Goal: Transaction & Acquisition: Purchase product/service

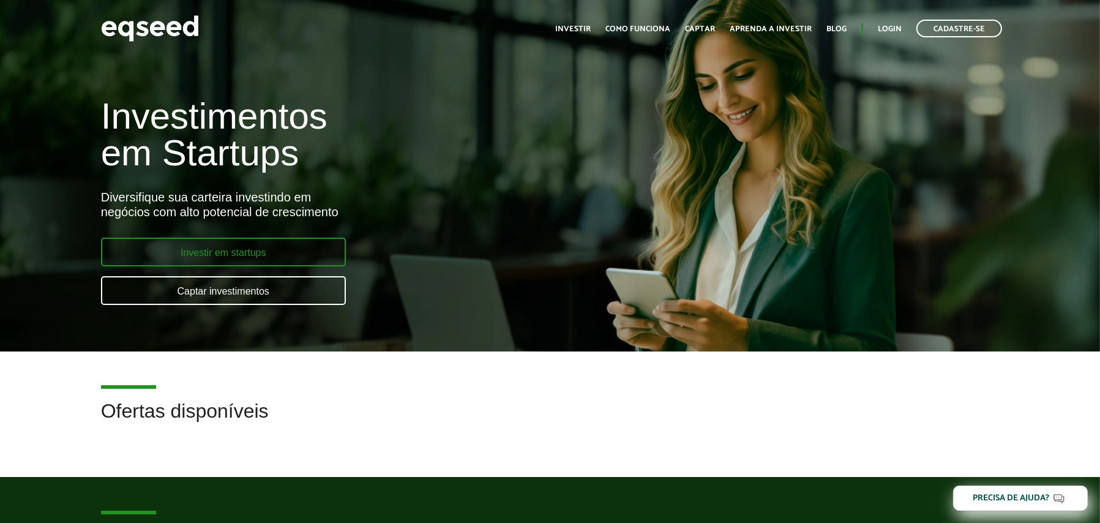
click at [250, 255] on link "Investir em startups" at bounding box center [223, 252] width 245 height 29
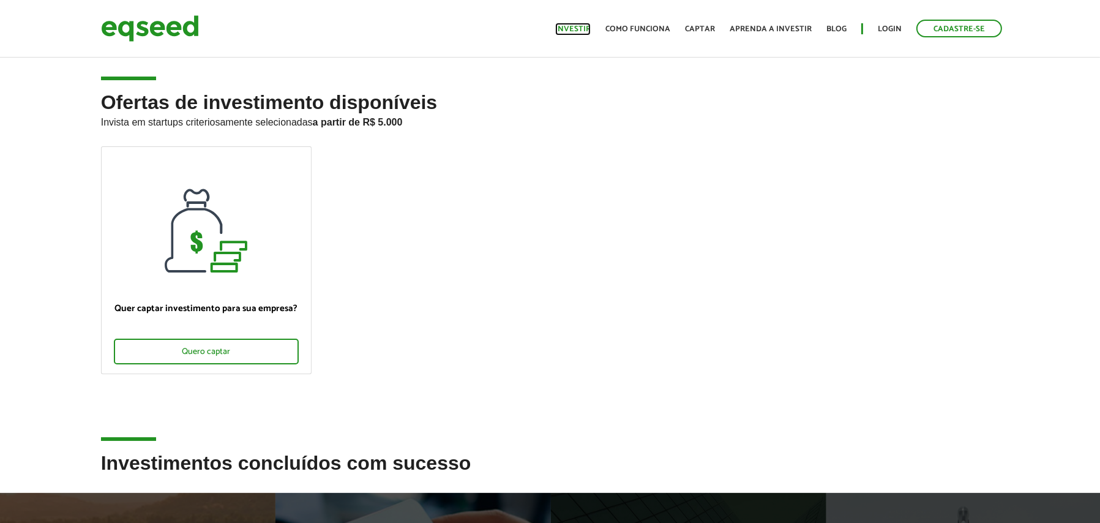
click at [584, 25] on link "Investir" at bounding box center [573, 29] width 36 height 8
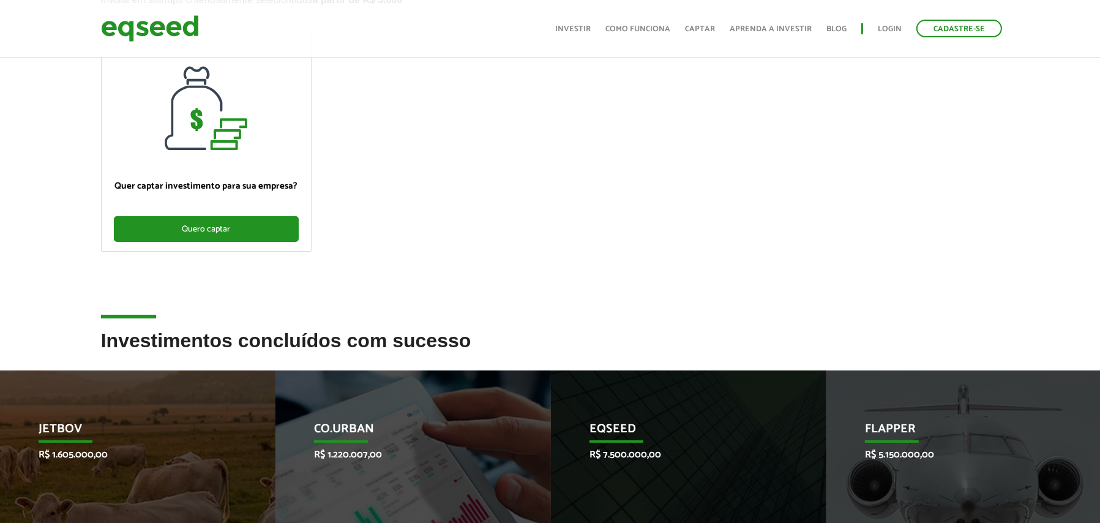
scroll to position [245, 0]
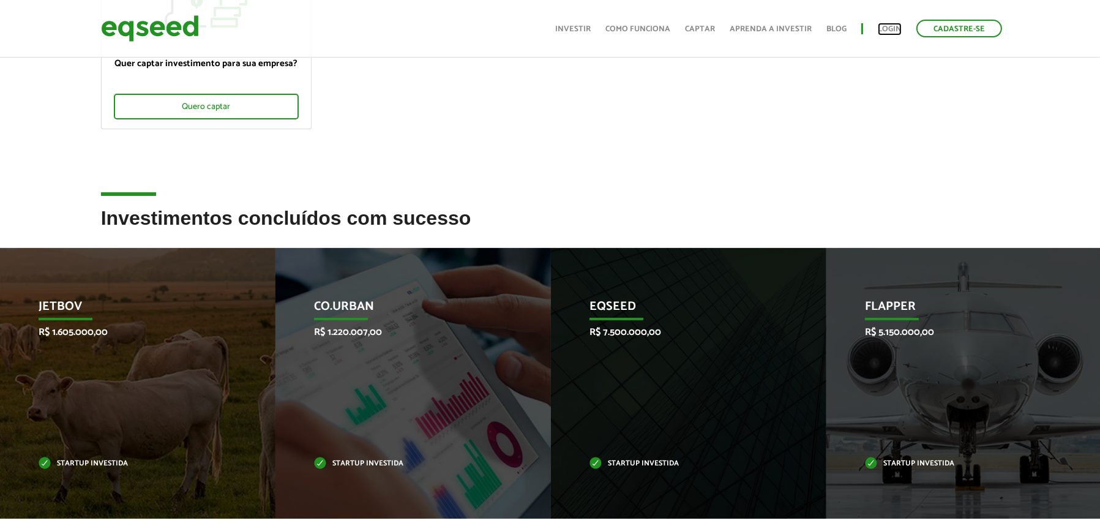
click at [890, 26] on link "Login" at bounding box center [890, 29] width 24 height 8
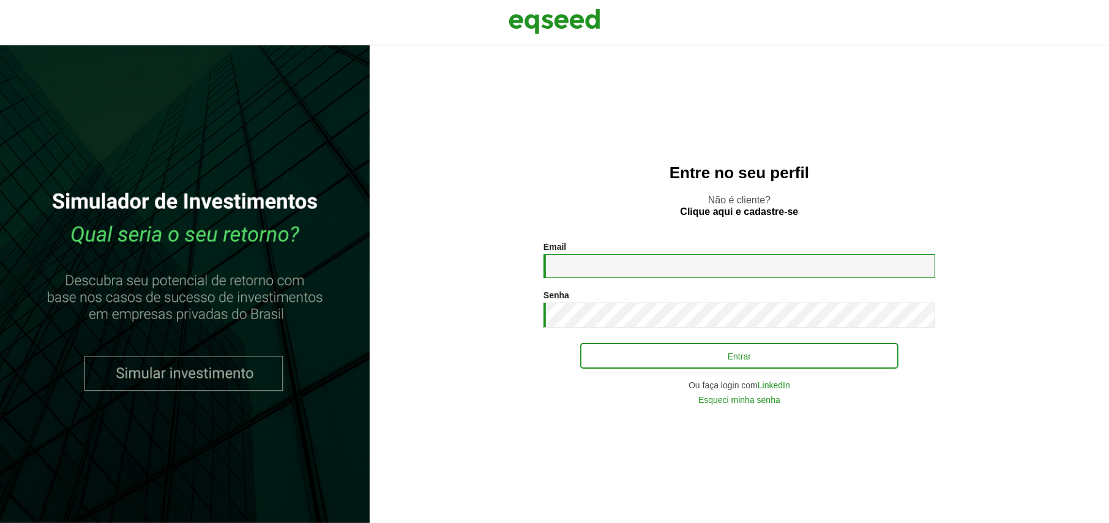
type input "**********"
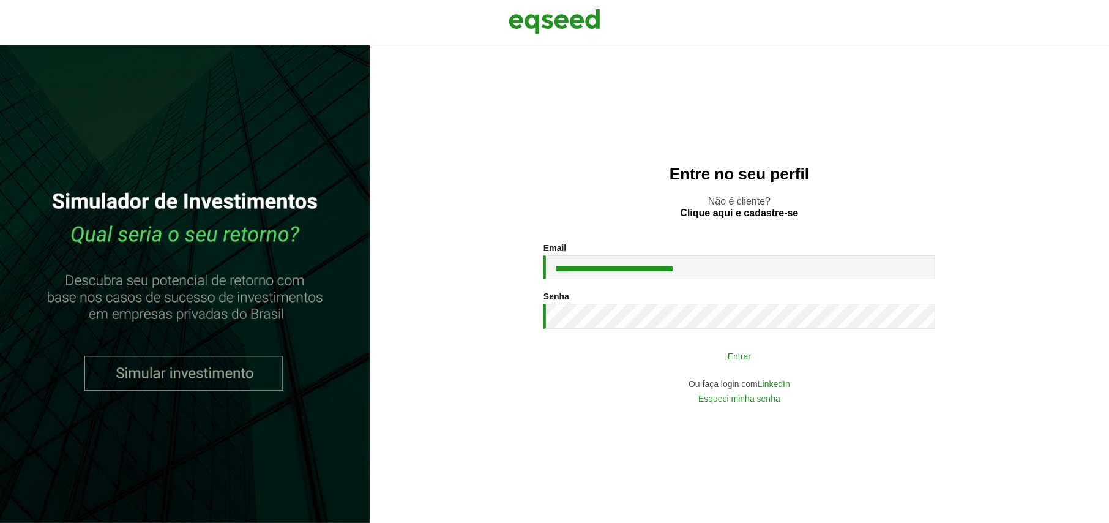
click at [693, 364] on button "Entrar" at bounding box center [739, 355] width 318 height 23
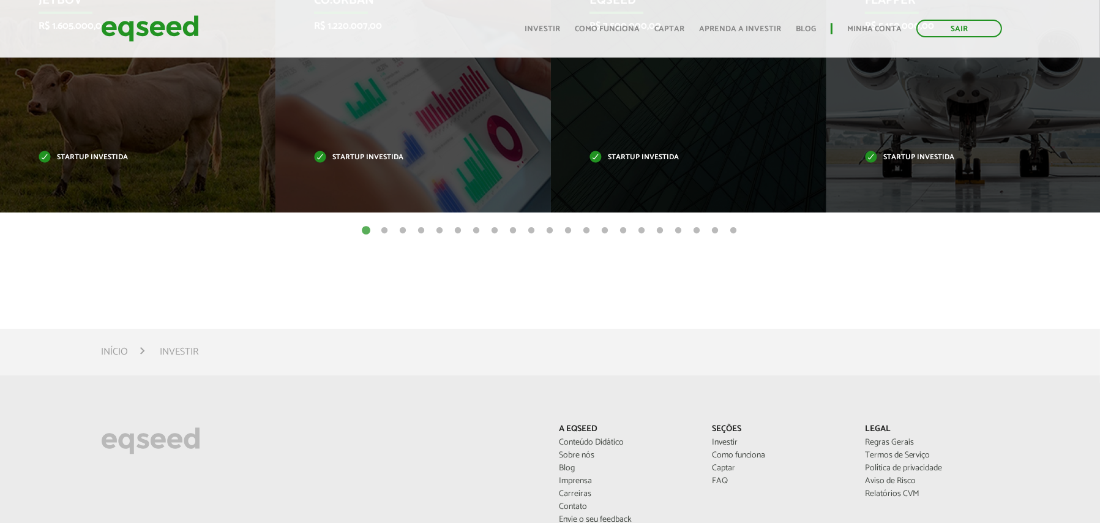
scroll to position [674, 0]
